Goal: Task Accomplishment & Management: Manage account settings

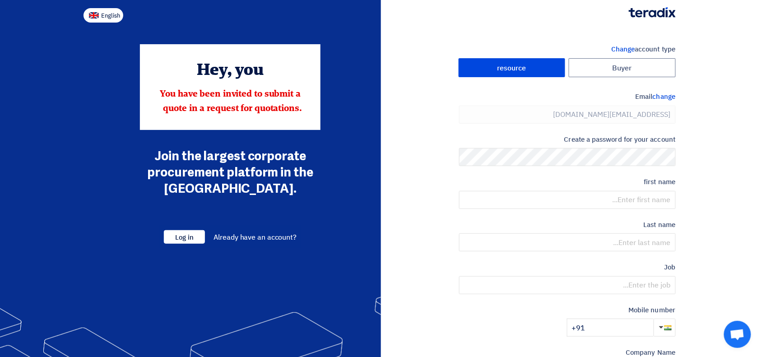
click at [114, 17] on font "English" at bounding box center [111, 15] width 19 height 9
type input "Register"
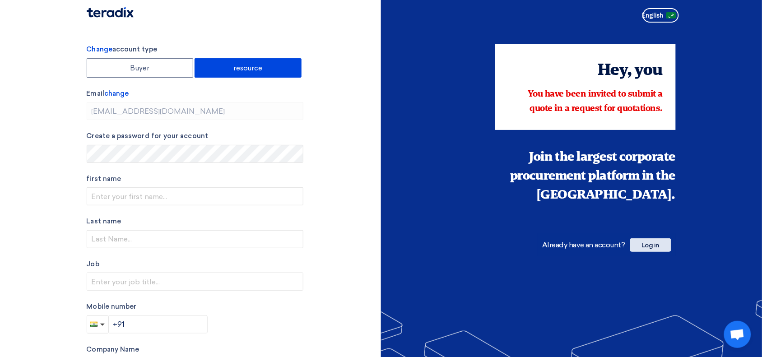
click at [646, 244] on font "Log in" at bounding box center [650, 245] width 18 height 8
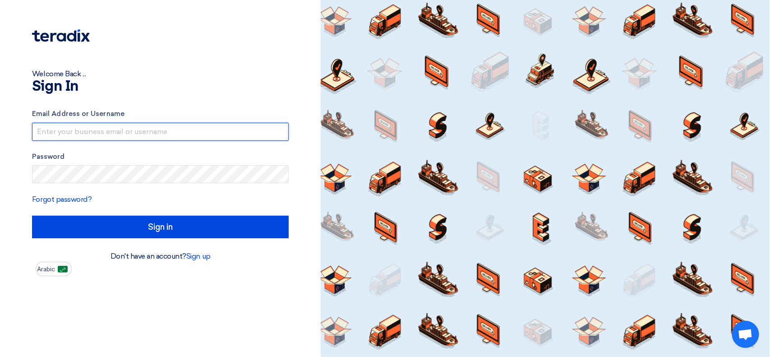
type input "[EMAIL_ADDRESS][DOMAIN_NAME]"
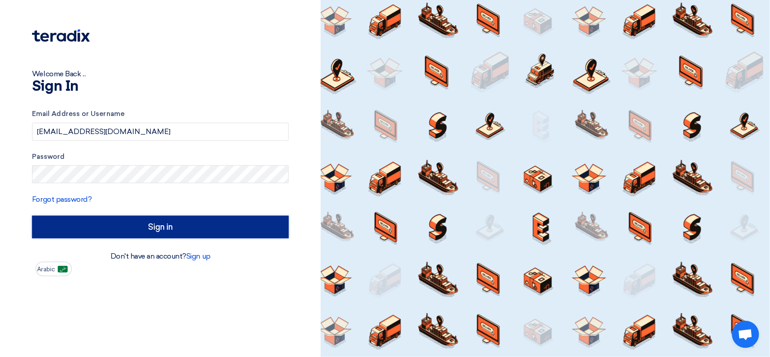
click at [237, 231] on input "Sign in" at bounding box center [160, 227] width 257 height 23
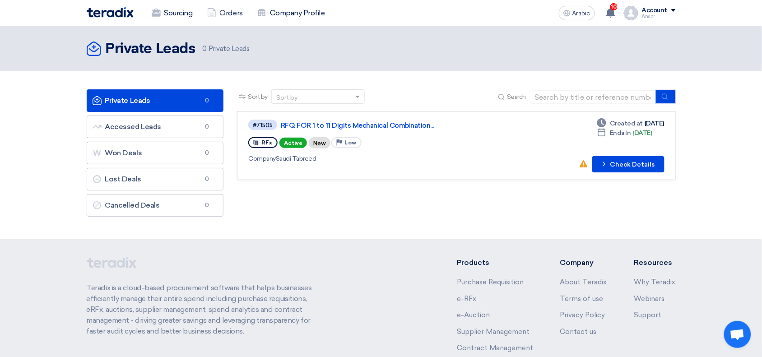
click at [179, 97] on link "Private Leads Private Leads 0" at bounding box center [155, 100] width 137 height 23
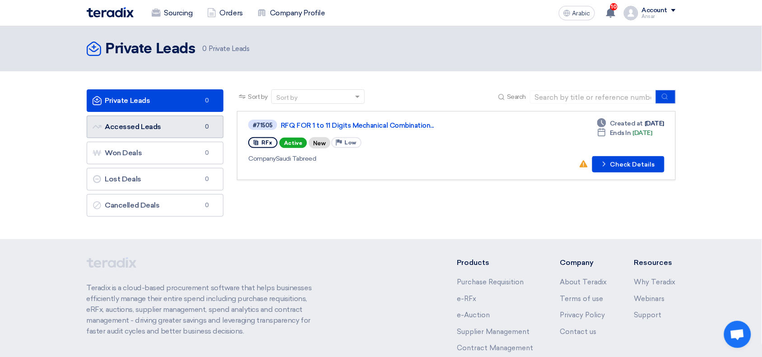
click at [154, 126] on font "Accessed Leads" at bounding box center [133, 126] width 56 height 9
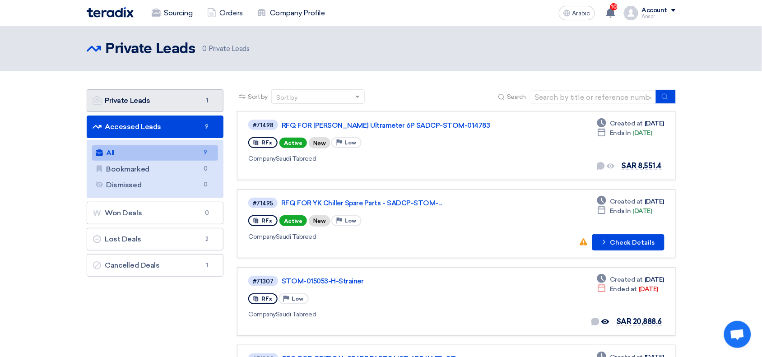
click at [136, 103] on font "Private Leads" at bounding box center [127, 100] width 45 height 9
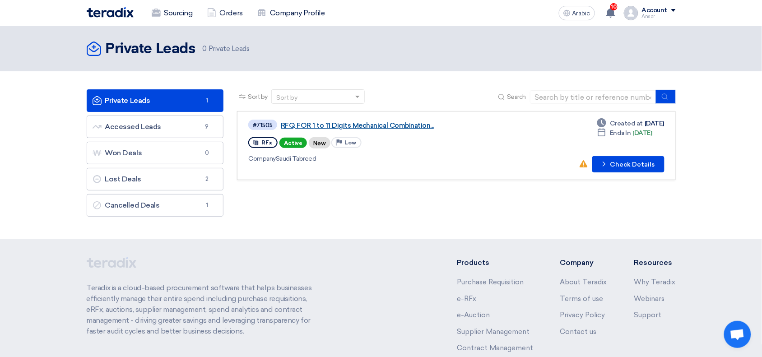
click at [393, 123] on font "RFQ FOR 1 to 11 Digits Mechanical Combination..." at bounding box center [357, 125] width 153 height 8
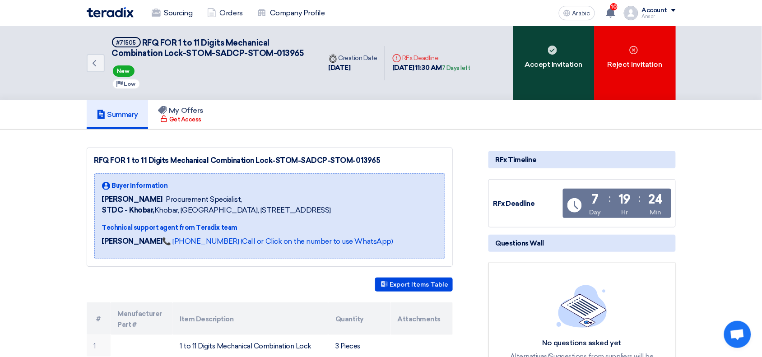
click at [546, 64] on font "Accept Invitation" at bounding box center [554, 64] width 58 height 9
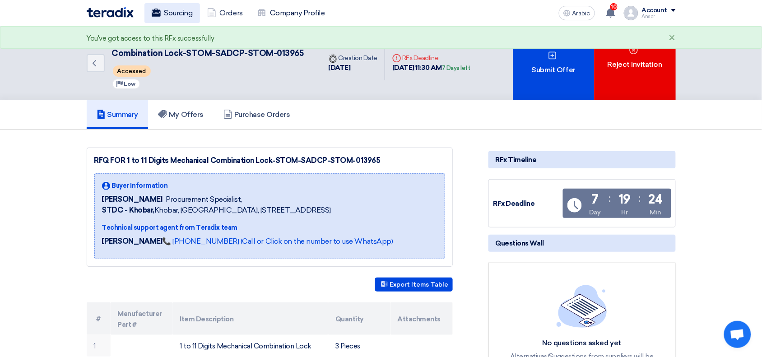
click at [168, 8] on font "Sourcing" at bounding box center [178, 13] width 28 height 11
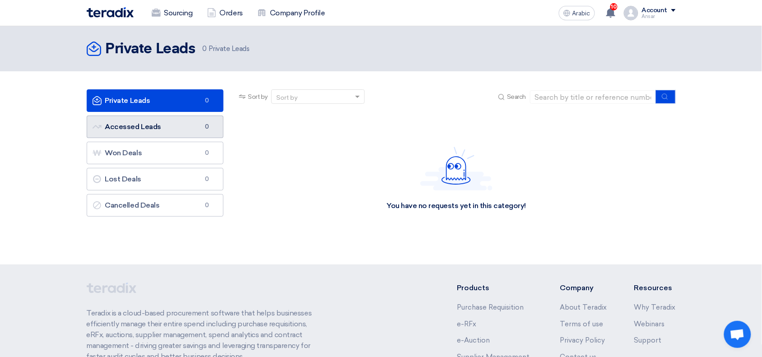
click at [187, 120] on link "Accessed Leads Accessed Leads 0" at bounding box center [155, 127] width 137 height 23
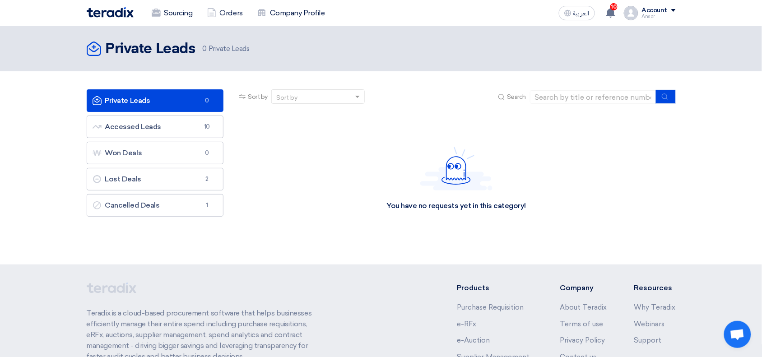
click at [175, 96] on link "Private Leads Private Leads 0" at bounding box center [155, 100] width 137 height 23
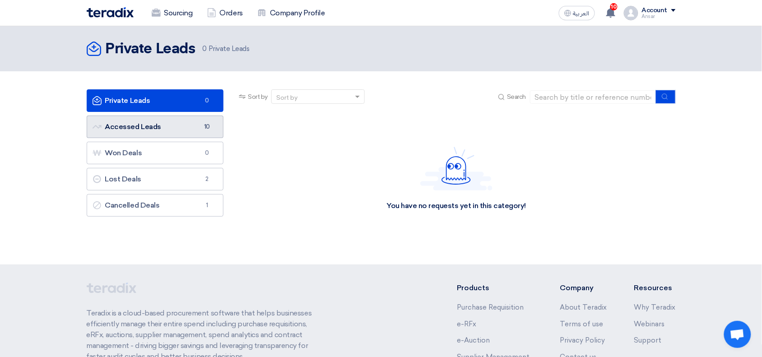
click at [181, 132] on link "Accessed Leads Accessed Leads 10" at bounding box center [155, 127] width 137 height 23
